Goal: Task Accomplishment & Management: Use online tool/utility

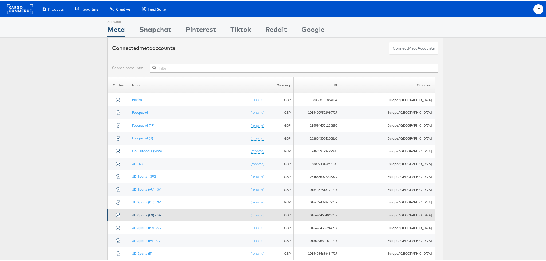
click at [157, 213] on link "JD Sports (ES) - SA" at bounding box center [146, 214] width 29 height 4
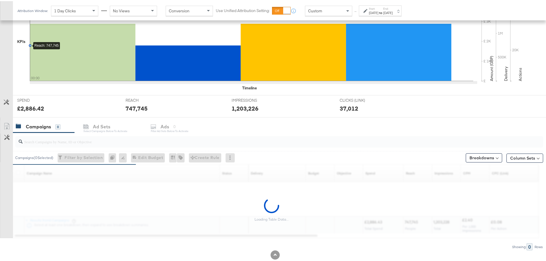
scroll to position [157, 0]
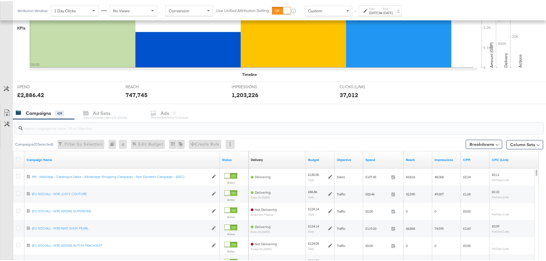
click at [81, 127] on input "search" at bounding box center [259, 124] width 472 height 11
paste input "SA - ES - App Install - Prospecting - Dynamic - (PS)"
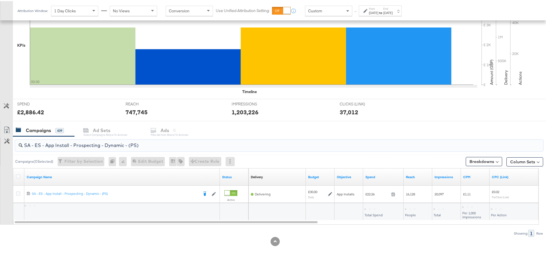
scroll to position [139, 0]
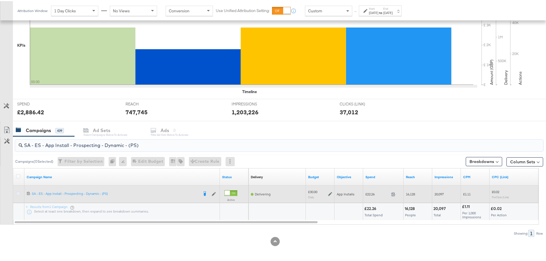
type input "SA - ES - App Install - Prospecting - Dynamic - (PS)"
click at [18, 193] on icon at bounding box center [18, 192] width 4 height 4
click at [0, 0] on input "checkbox" at bounding box center [0, 0] width 0 height 0
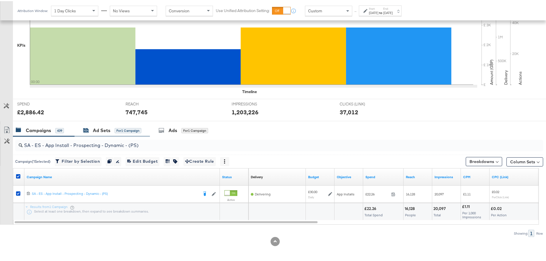
click at [102, 127] on div "Ad Sets" at bounding box center [101, 129] width 17 height 7
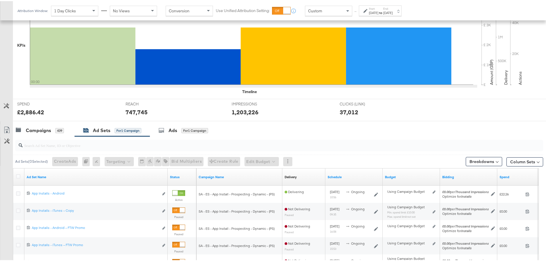
scroll to position [168, 0]
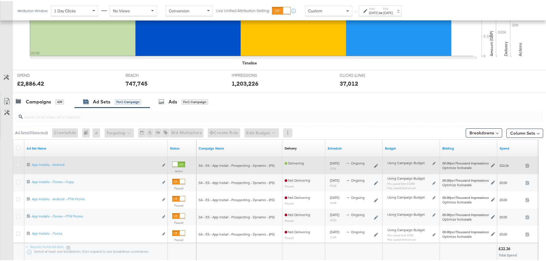
click at [17, 164] on icon at bounding box center [18, 164] width 4 height 4
click at [0, 0] on input "checkbox" at bounding box center [0, 0] width 0 height 0
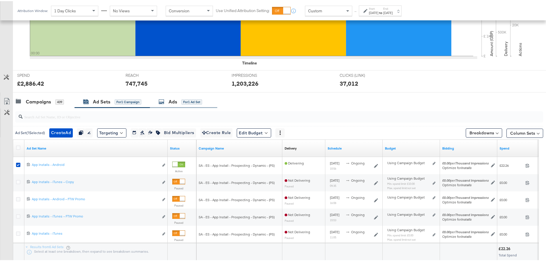
click at [174, 103] on div "Ads" at bounding box center [172, 100] width 9 height 7
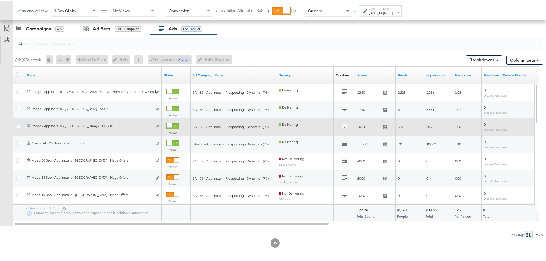
scroll to position [243, 0]
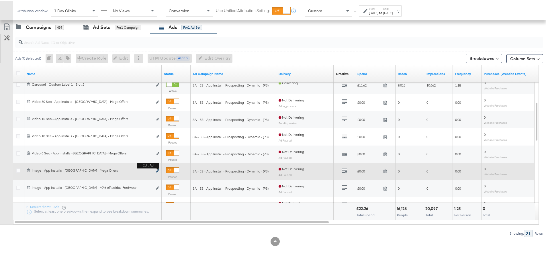
click at [158, 167] on b "Edit ad" at bounding box center [148, 164] width 22 height 6
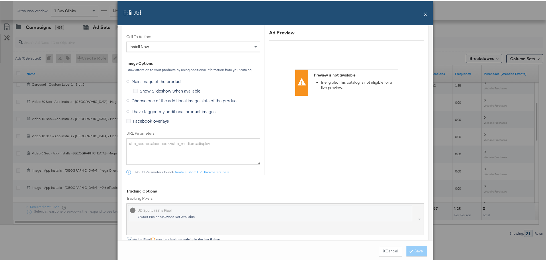
scroll to position [516, 0]
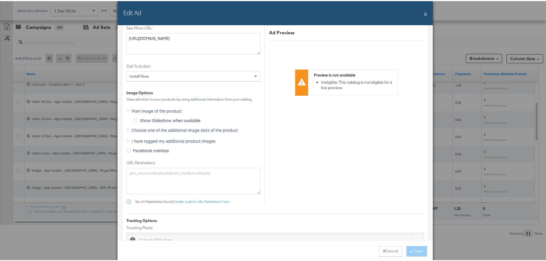
click at [126, 139] on icon at bounding box center [127, 139] width 3 height 3
click at [0, 0] on input "I have tagged my additional product images" at bounding box center [0, 0] width 0 height 0
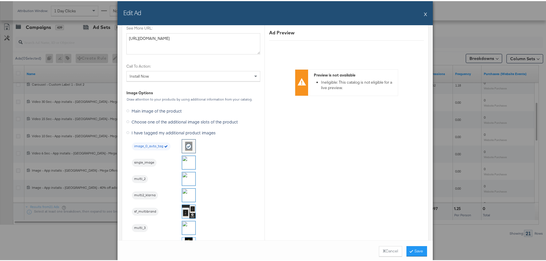
click at [184, 179] on img at bounding box center [188, 177] width 13 height 13
click at [413, 249] on button "Save" at bounding box center [416, 250] width 21 height 10
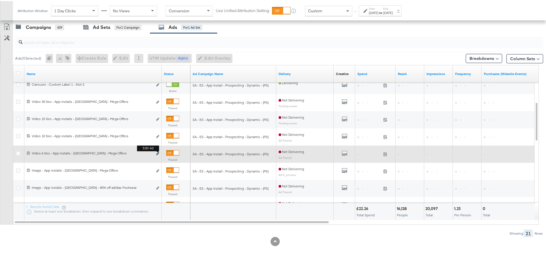
click at [158, 152] on button "Edit ad" at bounding box center [157, 153] width 3 height 6
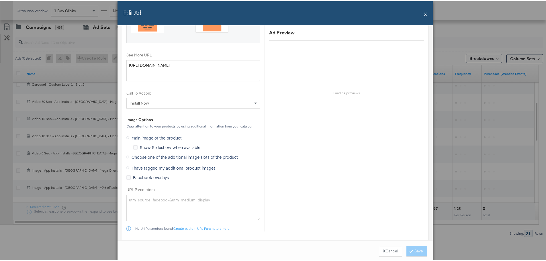
scroll to position [547, 0]
click at [126, 168] on icon at bounding box center [127, 167] width 3 height 3
click at [0, 0] on input "I have tagged my additional product images" at bounding box center [0, 0] width 0 height 0
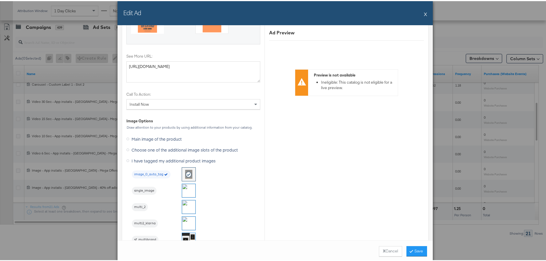
click at [188, 204] on img at bounding box center [188, 205] width 13 height 13
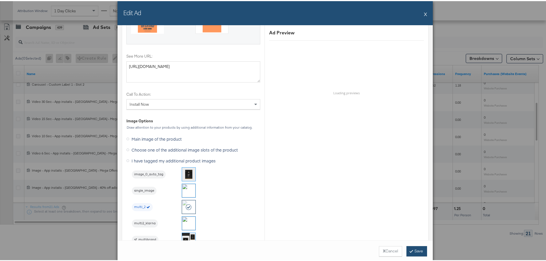
click at [417, 250] on button "Save" at bounding box center [416, 250] width 21 height 10
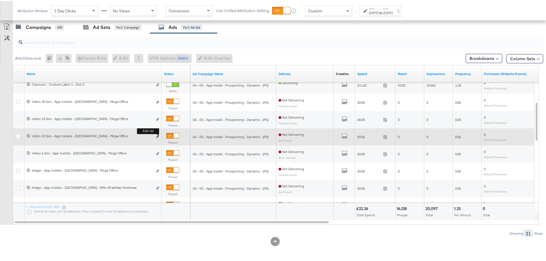
click at [158, 134] on button "Edit ad" at bounding box center [157, 136] width 3 height 6
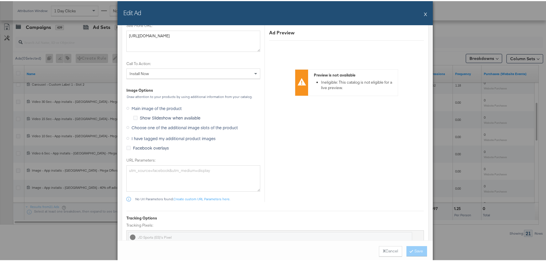
scroll to position [573, 0]
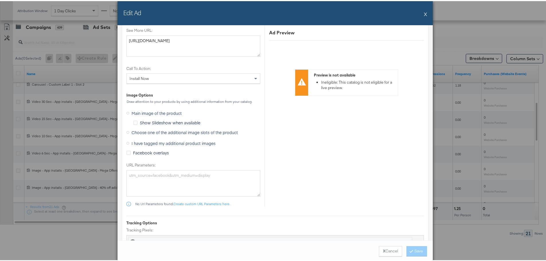
click at [131, 141] on span "I have tagged my additional product images" at bounding box center [173, 142] width 84 height 6
click at [0, 0] on input "I have tagged my additional product images" at bounding box center [0, 0] width 0 height 0
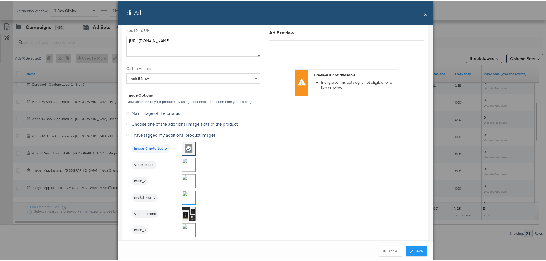
click at [186, 180] on img at bounding box center [188, 179] width 13 height 13
click at [412, 251] on button "Save" at bounding box center [416, 250] width 21 height 10
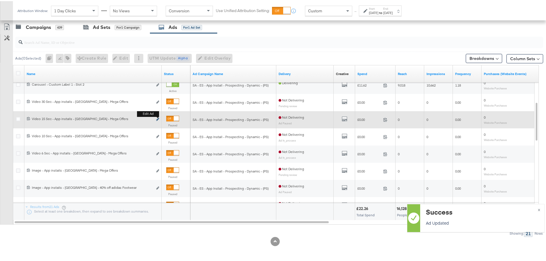
click at [158, 118] on icon "link" at bounding box center [157, 118] width 3 height 3
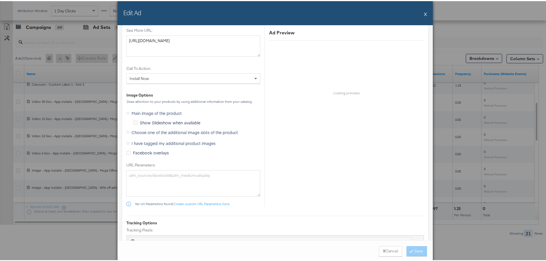
click at [131, 141] on span "I have tagged my additional product images" at bounding box center [173, 142] width 84 height 6
click at [0, 0] on input "I have tagged my additional product images" at bounding box center [0, 0] width 0 height 0
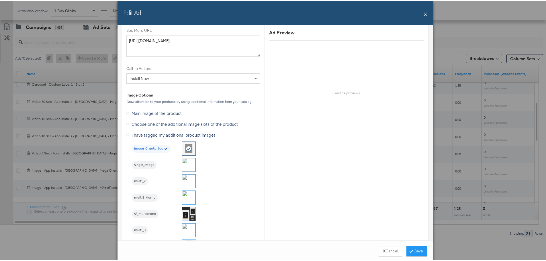
click at [189, 181] on img at bounding box center [188, 179] width 13 height 13
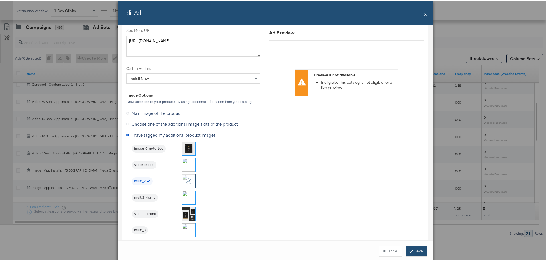
click at [418, 251] on button "Save" at bounding box center [416, 250] width 21 height 10
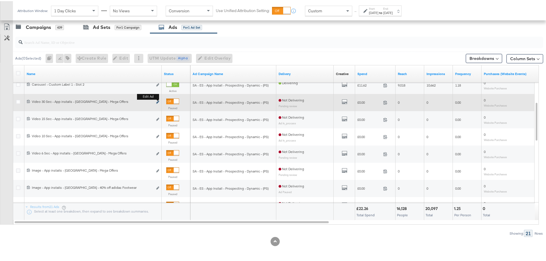
click at [158, 100] on icon "link" at bounding box center [157, 100] width 3 height 3
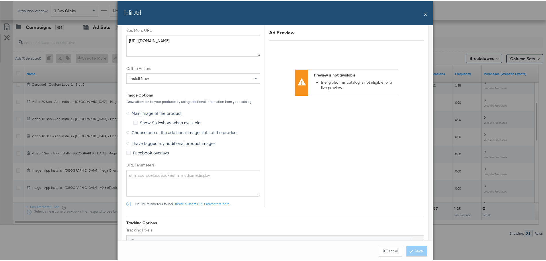
click at [138, 141] on span "I have tagged my additional product images" at bounding box center [173, 142] width 84 height 6
click at [0, 0] on input "I have tagged my additional product images" at bounding box center [0, 0] width 0 height 0
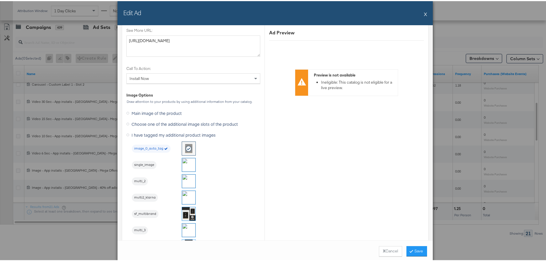
click at [187, 178] on img at bounding box center [188, 179] width 13 height 13
click at [416, 251] on button "Save" at bounding box center [416, 250] width 21 height 10
